Goal: Task Accomplishment & Management: Use online tool/utility

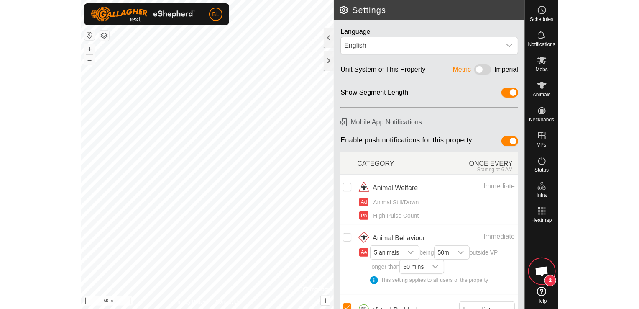
scroll to position [35, 0]
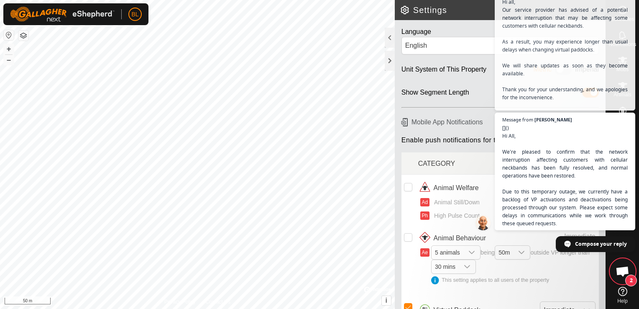
click at [477, 276] on div "This setting applies to all users of the property" at bounding box center [513, 280] width 164 height 8
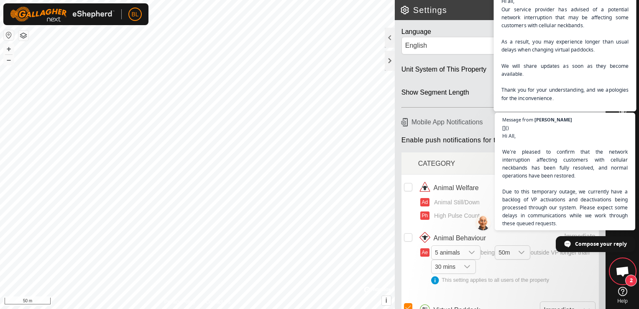
click at [477, 30] on span "Hi all, Our service provider has advised of a potential network interruption th…" at bounding box center [565, 57] width 128 height 121
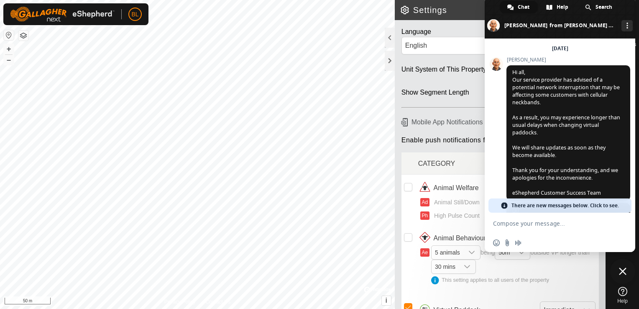
scroll to position [0, 0]
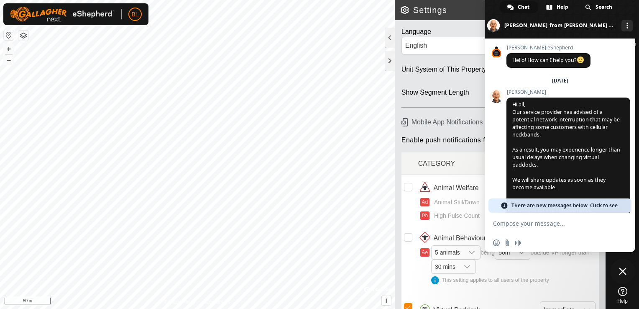
click at [477, 268] on span "Close chat" at bounding box center [623, 271] width 8 height 8
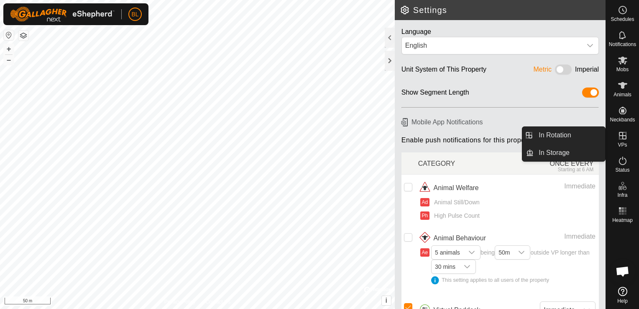
click at [477, 136] on icon at bounding box center [623, 135] width 10 height 10
click at [477, 133] on link "In Rotation" at bounding box center [569, 135] width 71 height 17
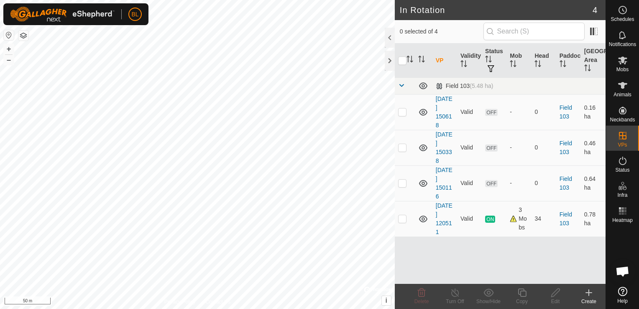
click at [477, 291] on icon at bounding box center [589, 292] width 10 height 10
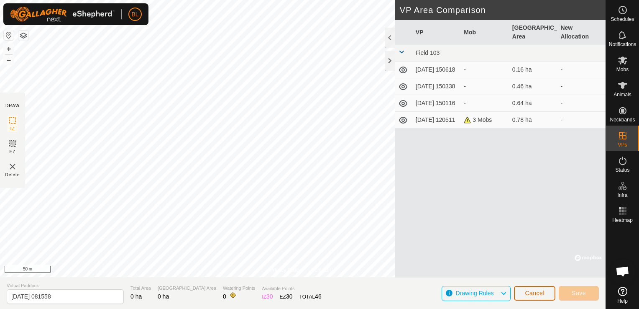
click at [477, 294] on span "Cancel" at bounding box center [535, 292] width 20 height 7
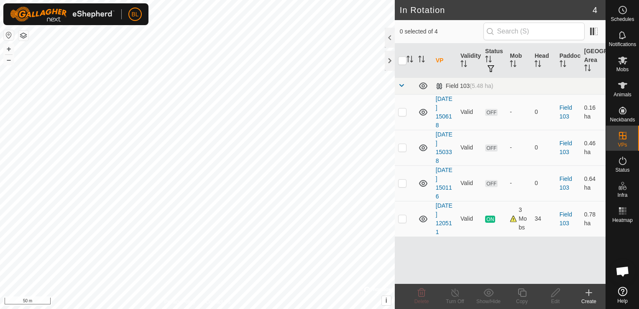
click at [477, 293] on icon at bounding box center [589, 292] width 10 height 10
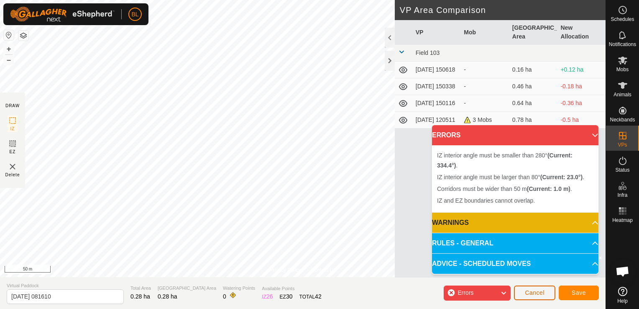
click at [477, 293] on span "Cancel" at bounding box center [535, 292] width 20 height 7
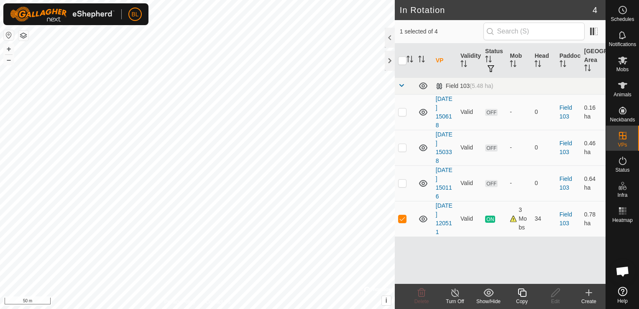
checkbox input "true"
click at [477, 291] on icon at bounding box center [589, 292] width 10 height 10
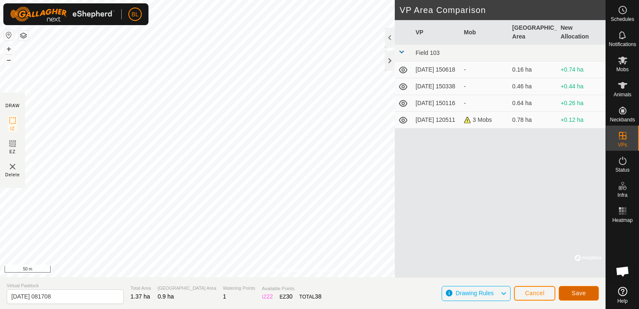
click at [477, 293] on span "Save" at bounding box center [579, 292] width 14 height 7
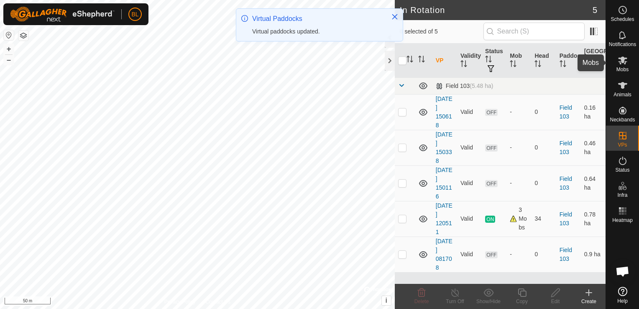
click at [477, 61] on icon at bounding box center [622, 60] width 9 height 8
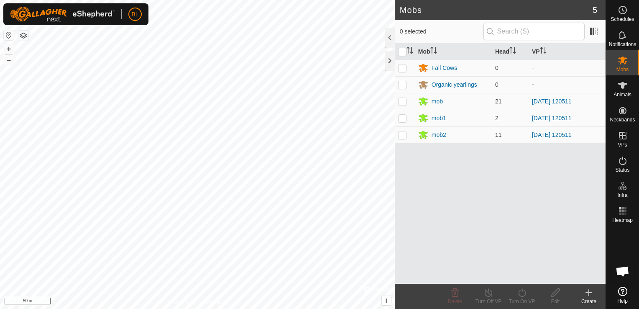
click at [401, 103] on p-checkbox at bounding box center [402, 101] width 8 height 7
checkbox input "true"
click at [402, 119] on p-checkbox at bounding box center [402, 118] width 8 height 7
checkbox input "true"
click at [402, 133] on p-checkbox at bounding box center [402, 134] width 8 height 7
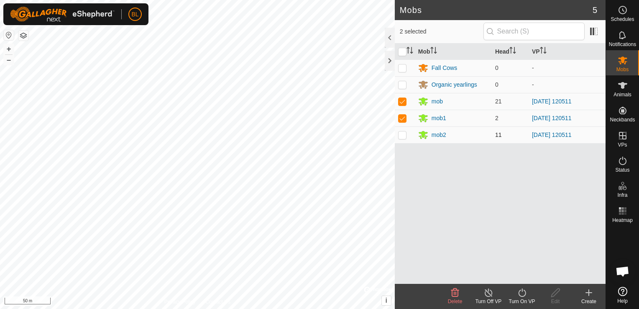
checkbox input "true"
click at [477, 291] on icon at bounding box center [522, 292] width 10 height 10
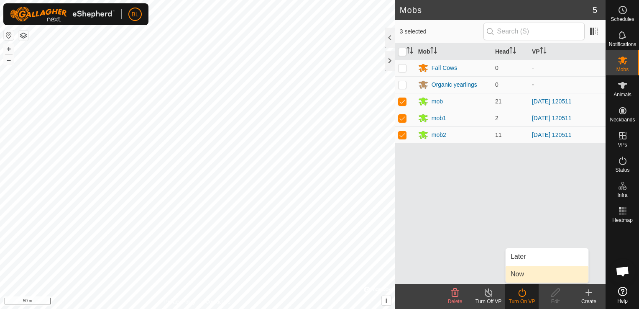
click at [477, 275] on link "Now" at bounding box center [547, 274] width 83 height 17
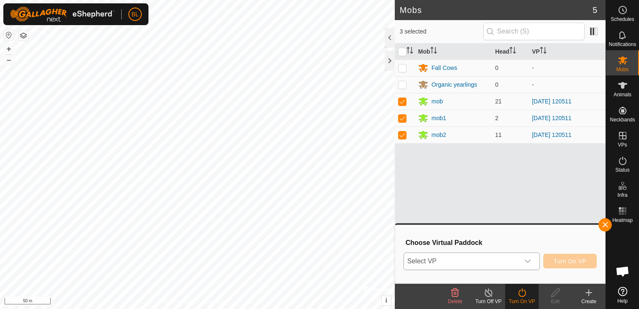
click at [477, 260] on icon "dropdown trigger" at bounding box center [527, 261] width 7 height 7
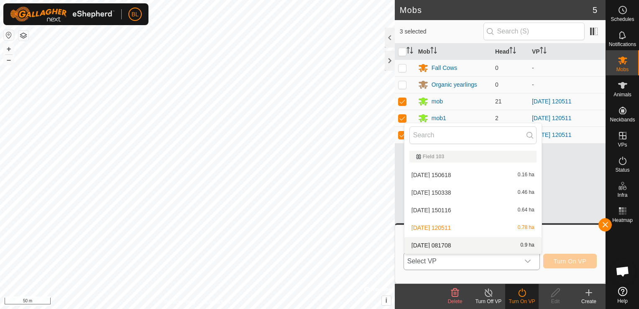
click at [447, 247] on li "[DATE] 081708 0.9 ha" at bounding box center [472, 245] width 137 height 17
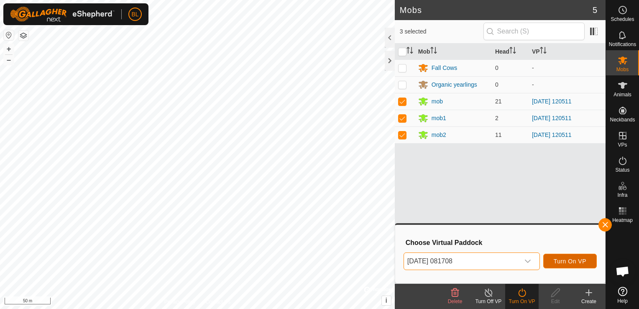
click at [477, 262] on span "Turn On VP" at bounding box center [570, 261] width 33 height 7
